Goal: Find specific page/section

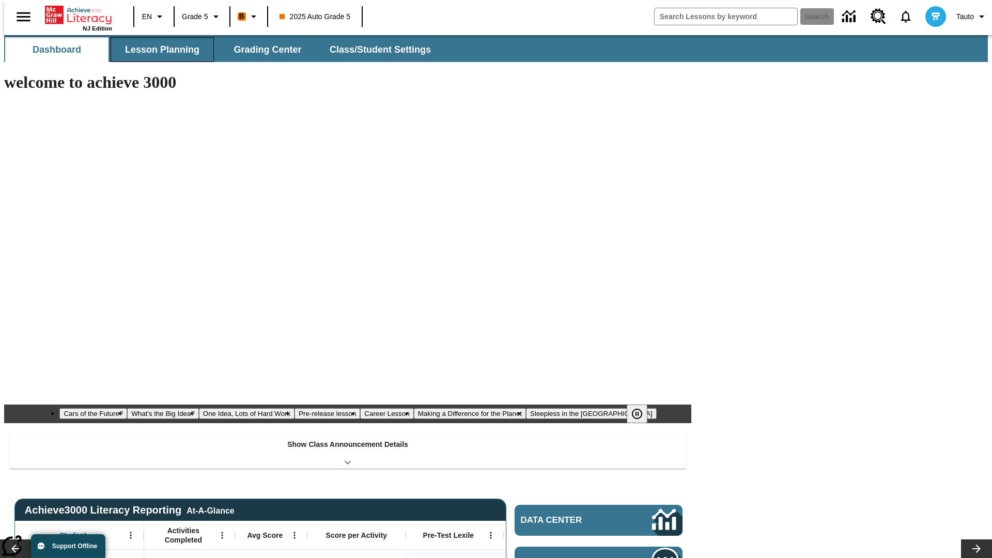
click at [158, 50] on button "Lesson Planning" at bounding box center [162, 49] width 103 height 25
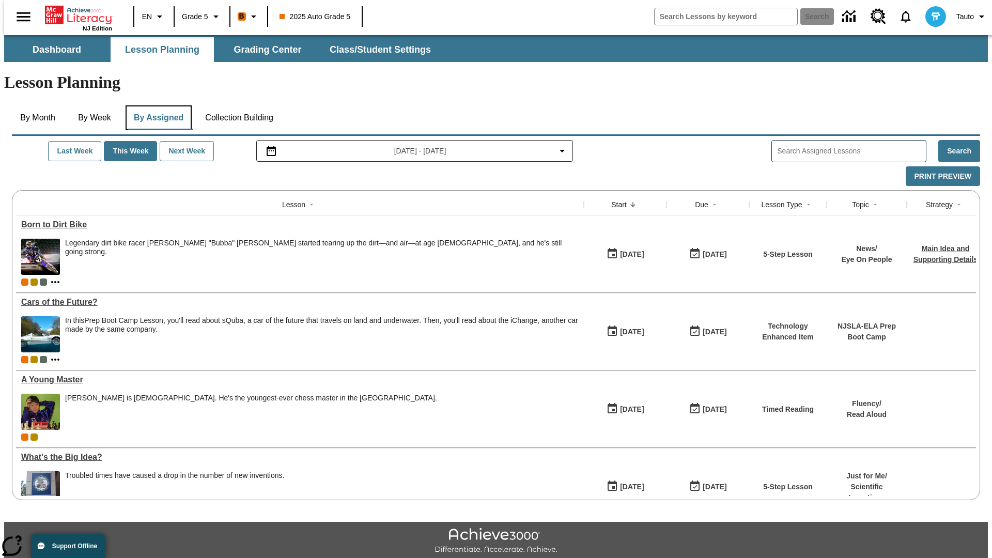
click at [156, 105] on button "By Assigned" at bounding box center [159, 117] width 66 height 25
type input "CVC Short Vowels Lesson 2"
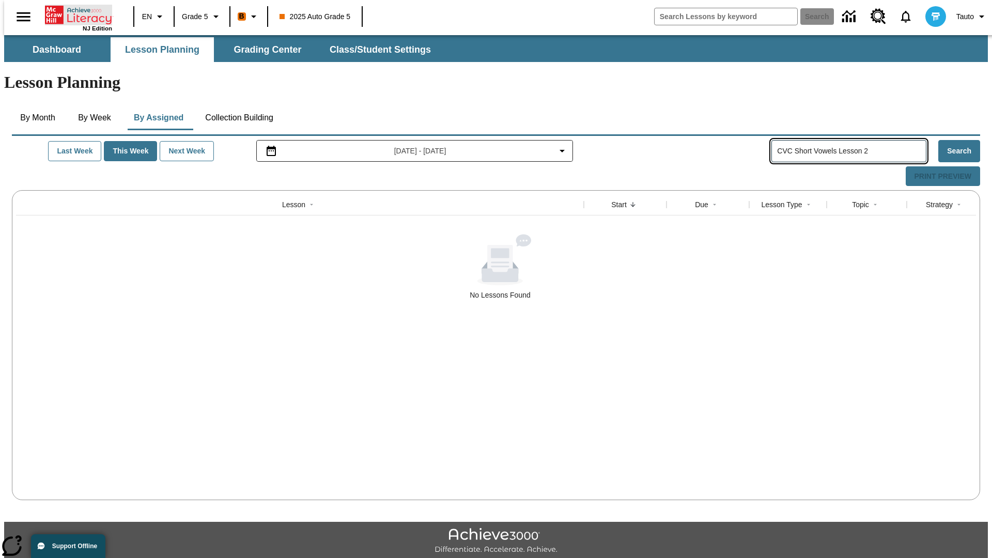
click at [74, 14] on icon "Home" at bounding box center [79, 15] width 69 height 21
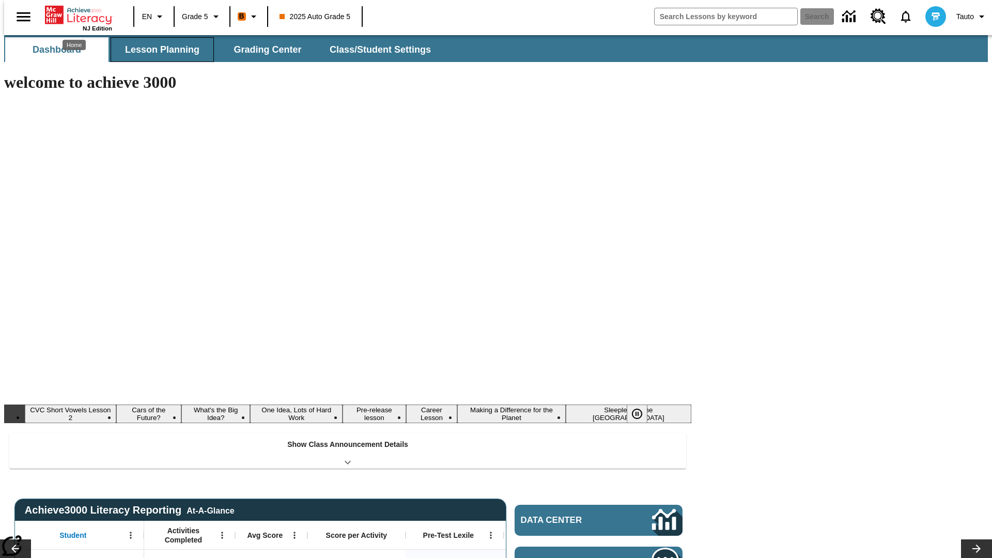
click at [158, 50] on button "Lesson Planning" at bounding box center [162, 49] width 103 height 25
